Goal: Task Accomplishment & Management: Manage account settings

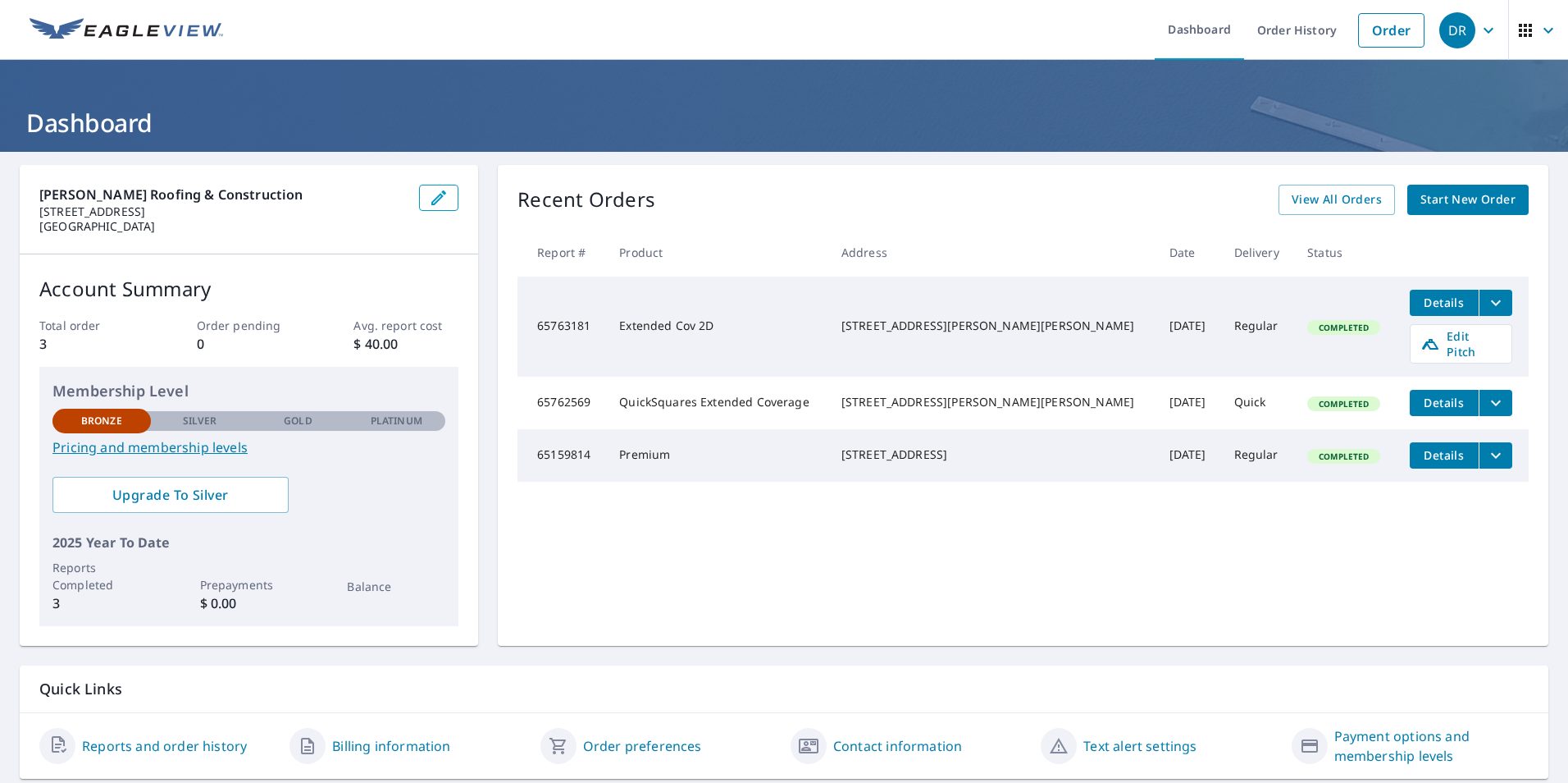
click at [1486, 445] on icon "filesDropdownBtn-65159814" at bounding box center [1496, 454] width 19 height 19
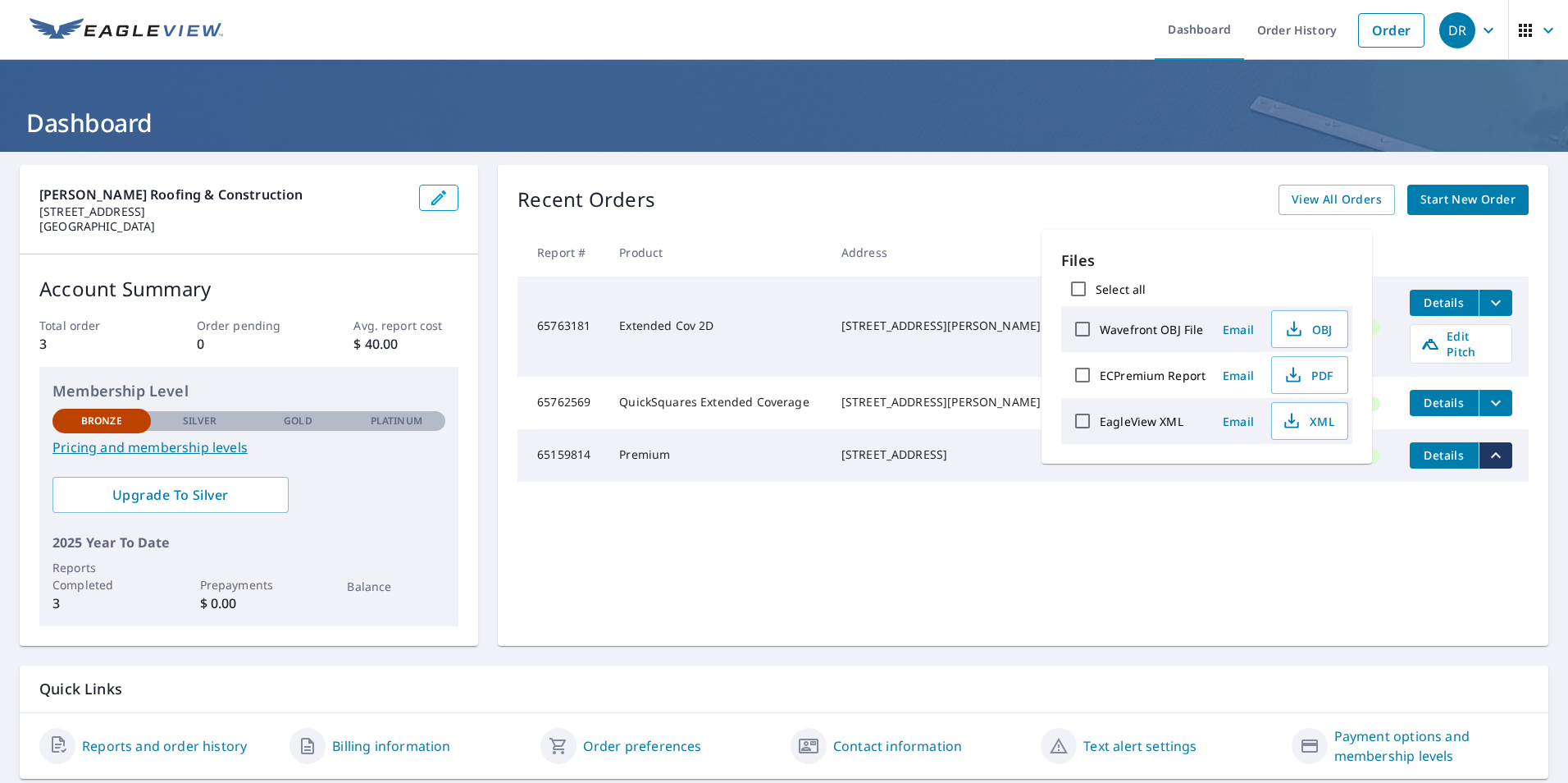
click at [1110, 542] on div "Recent Orders View All Orders Start New Order Report # Product Address Date Del…" at bounding box center [1023, 406] width 1051 height 481
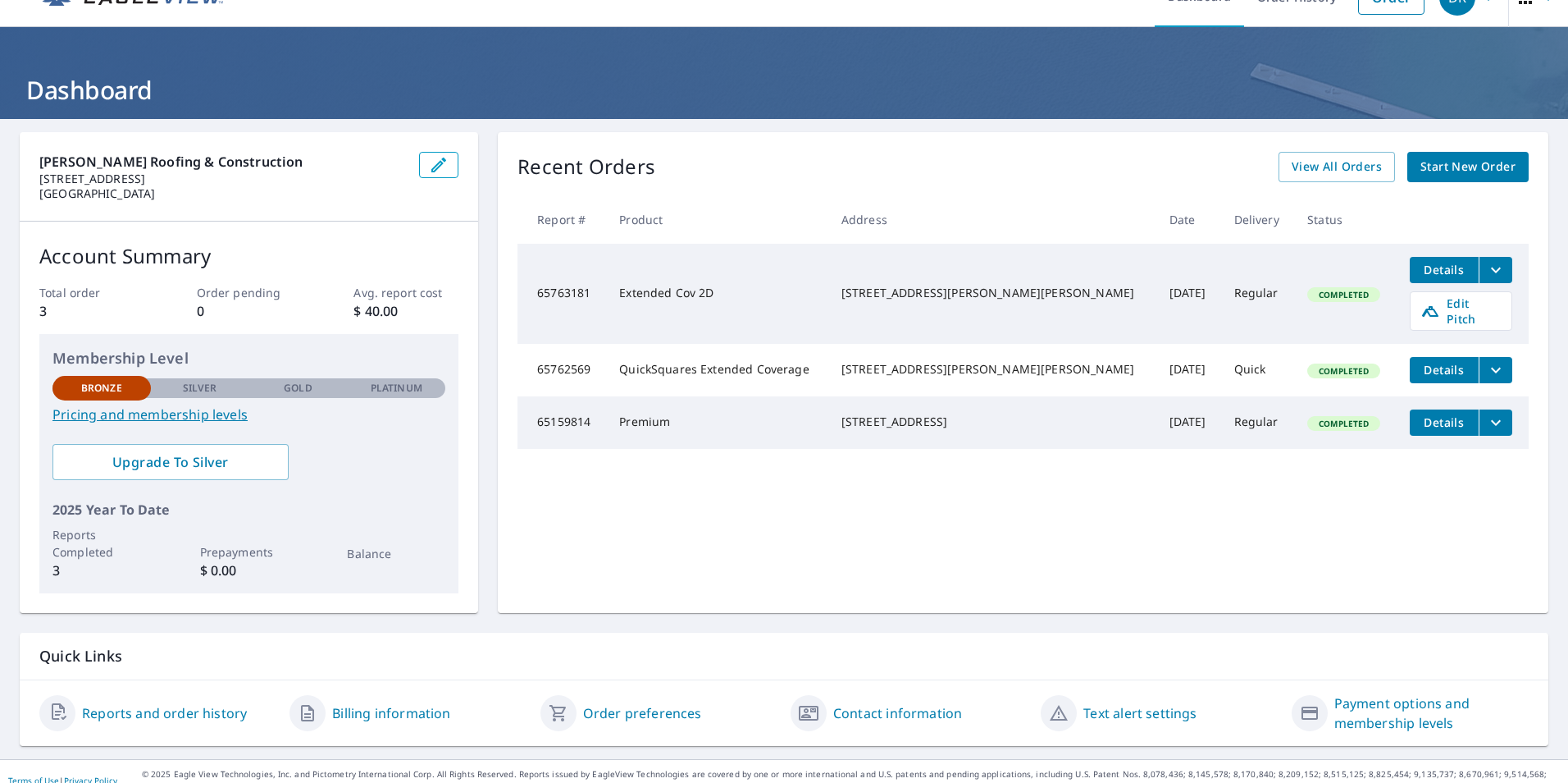
scroll to position [50, 0]
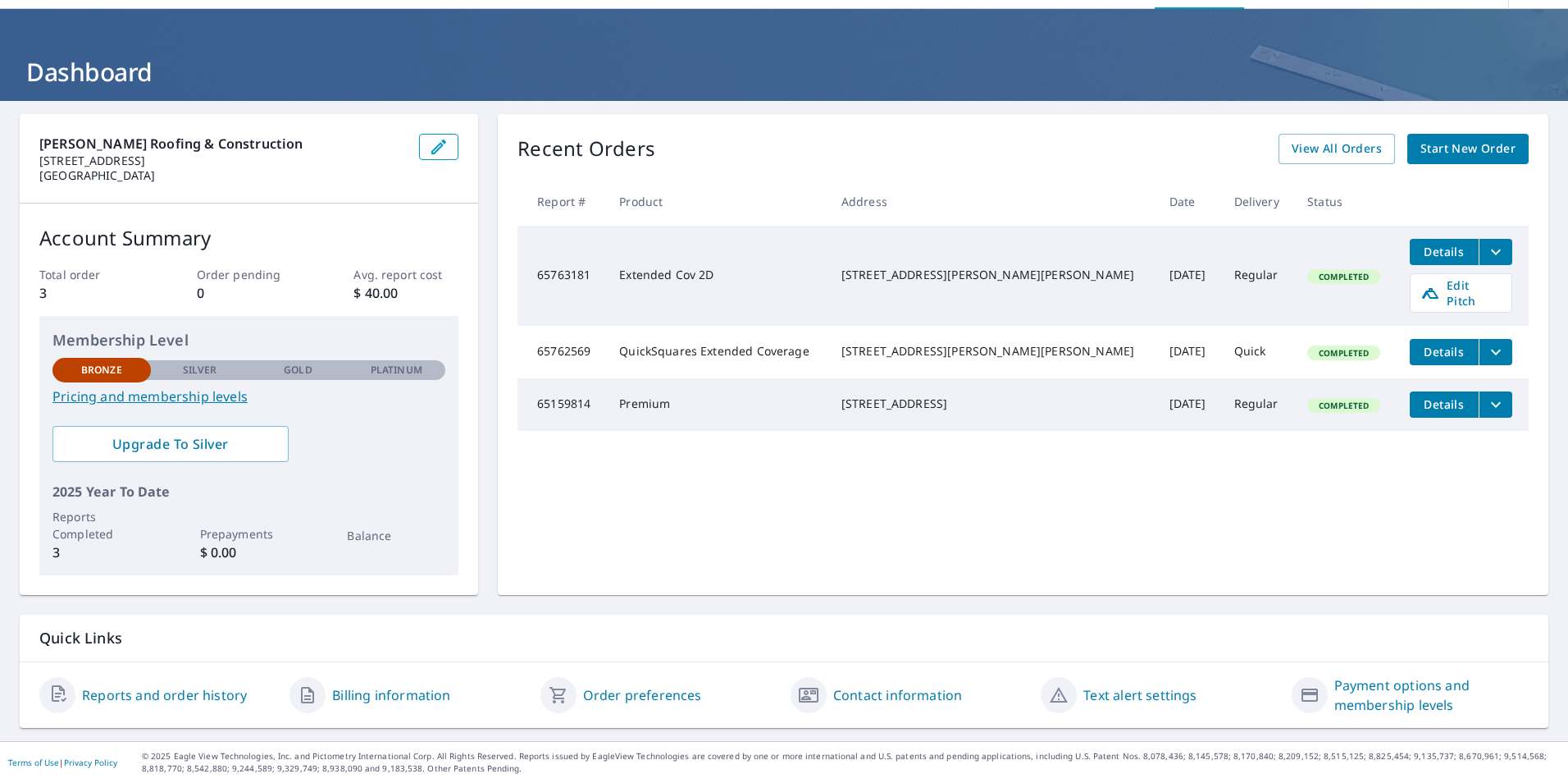
click at [344, 698] on link "Billing information" at bounding box center [391, 694] width 118 height 19
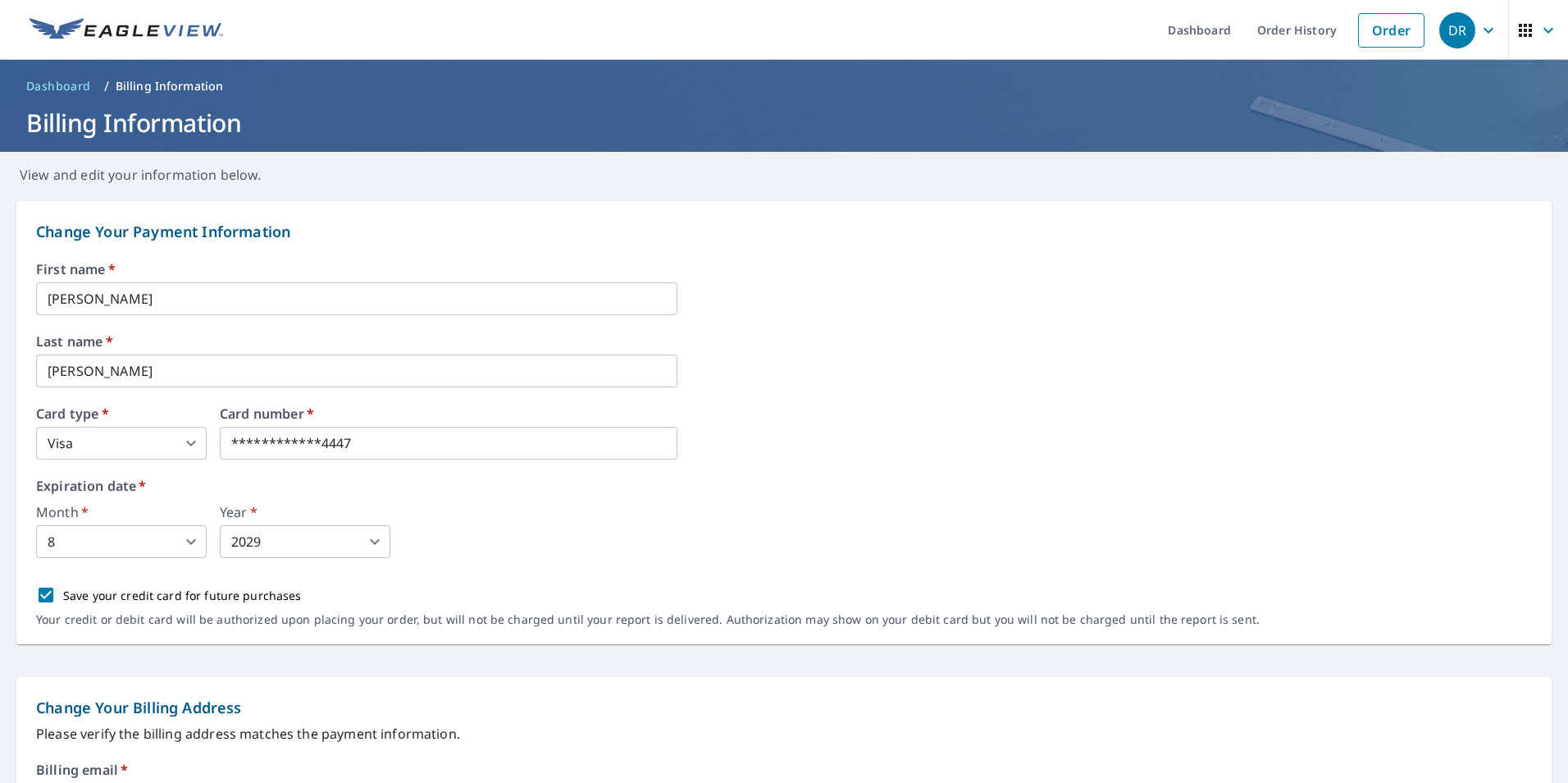
click at [60, 72] on header "Dashboard / Billing Information Billing Information" at bounding box center [784, 106] width 1568 height 92
click at [59, 78] on span "Dashboard" at bounding box center [59, 86] width 65 height 17
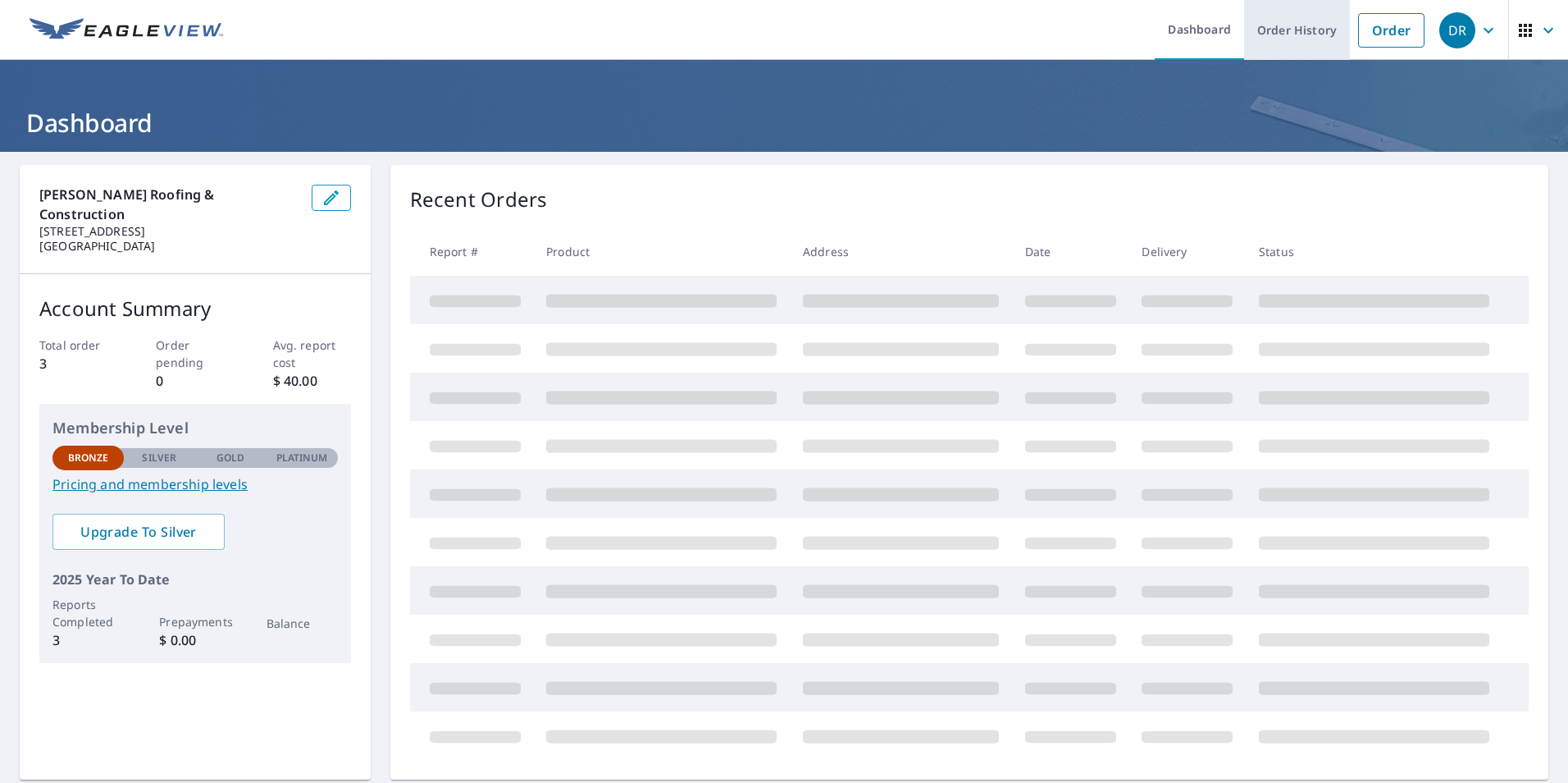
click at [1312, 26] on link "Order History" at bounding box center [1296, 29] width 106 height 60
